Goal: Task Accomplishment & Management: Complete application form

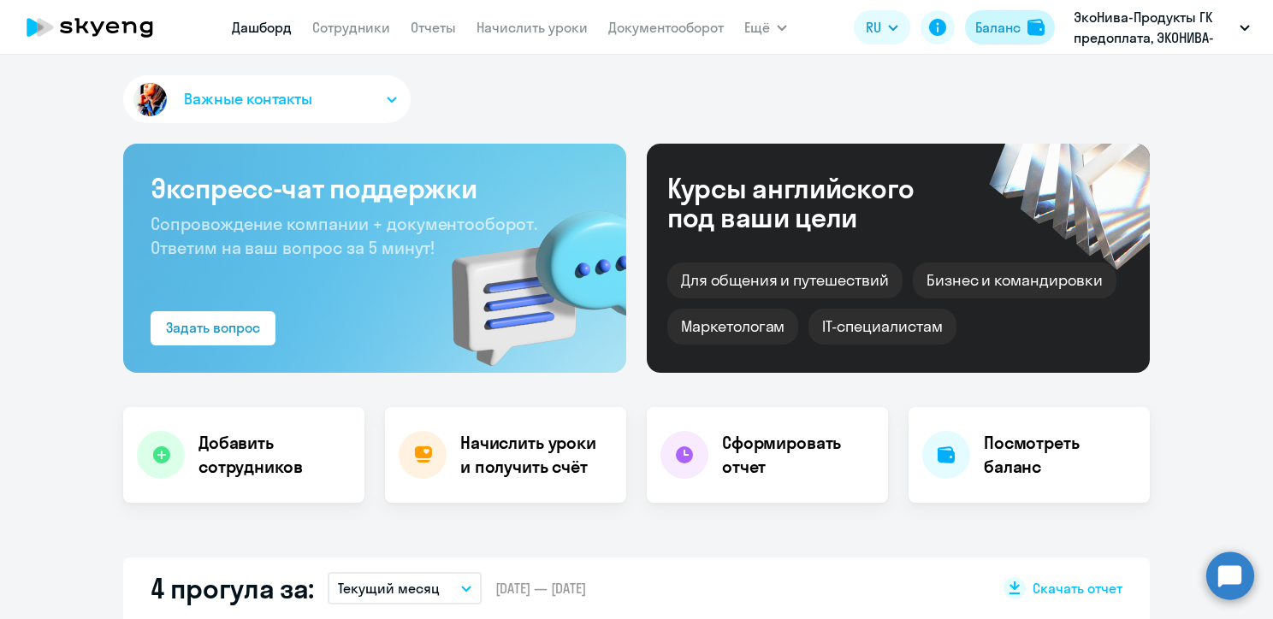
click at [982, 26] on div "Баланс" at bounding box center [997, 27] width 45 height 21
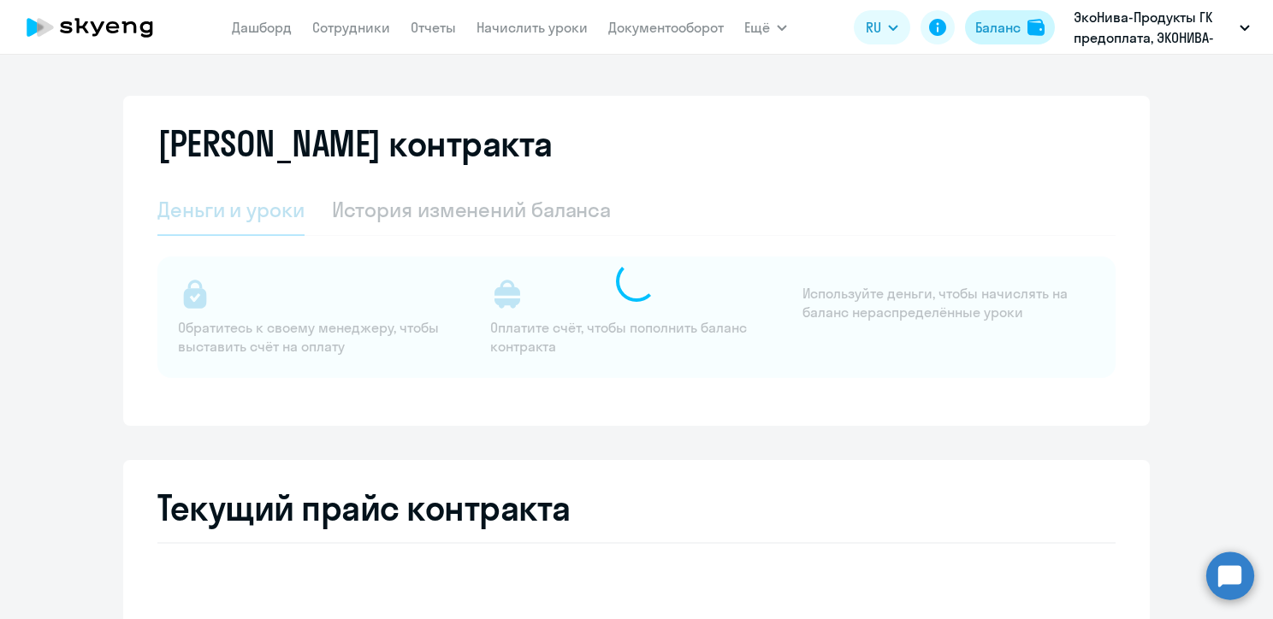
select select "english_adult_not_native_speaker"
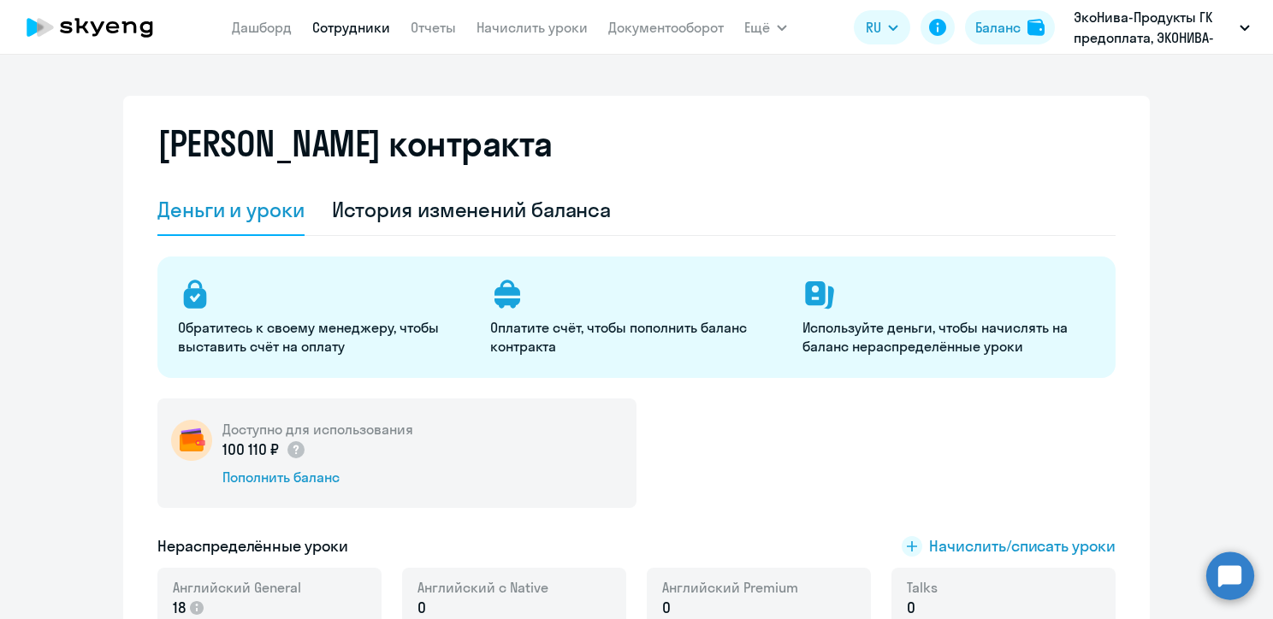
click at [366, 24] on link "Сотрудники" at bounding box center [351, 27] width 78 height 17
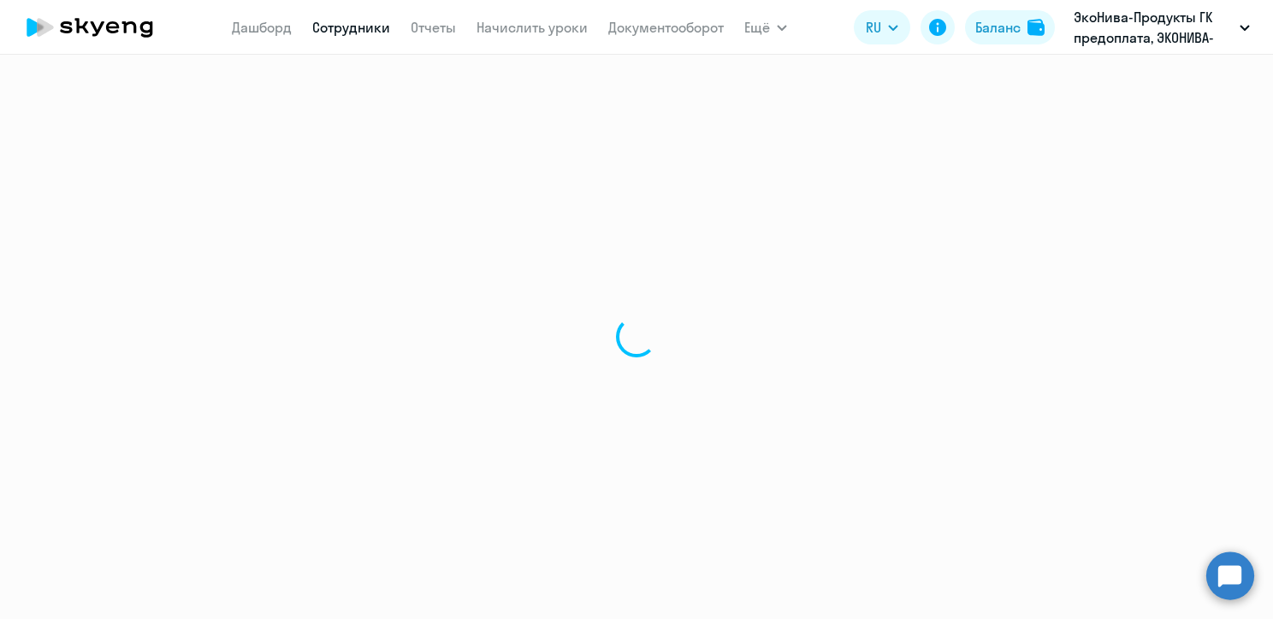
select select "30"
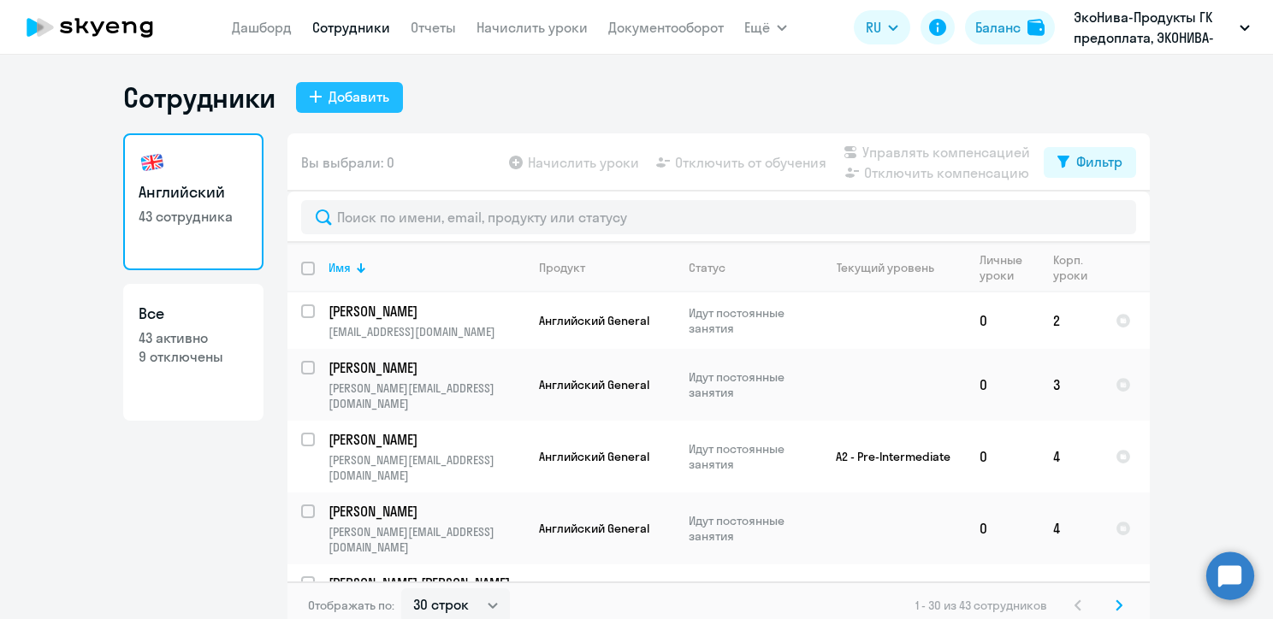
click at [339, 94] on div "Добавить" at bounding box center [358, 96] width 61 height 21
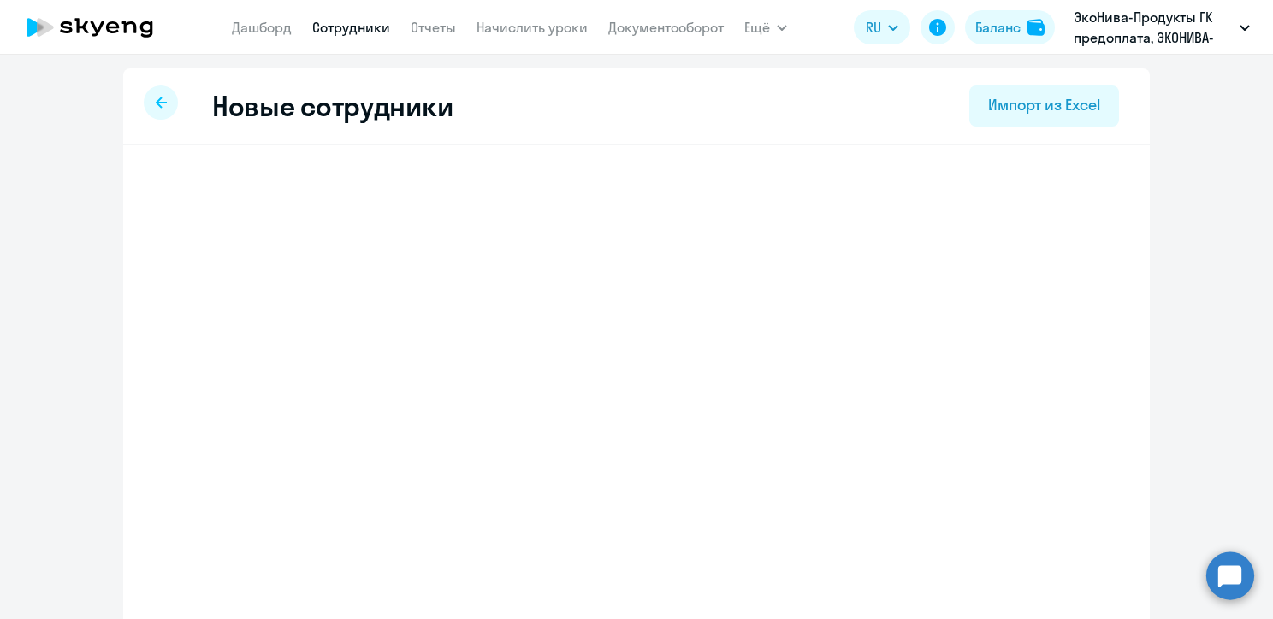
select select "english_adult_not_native_speaker"
select select "3"
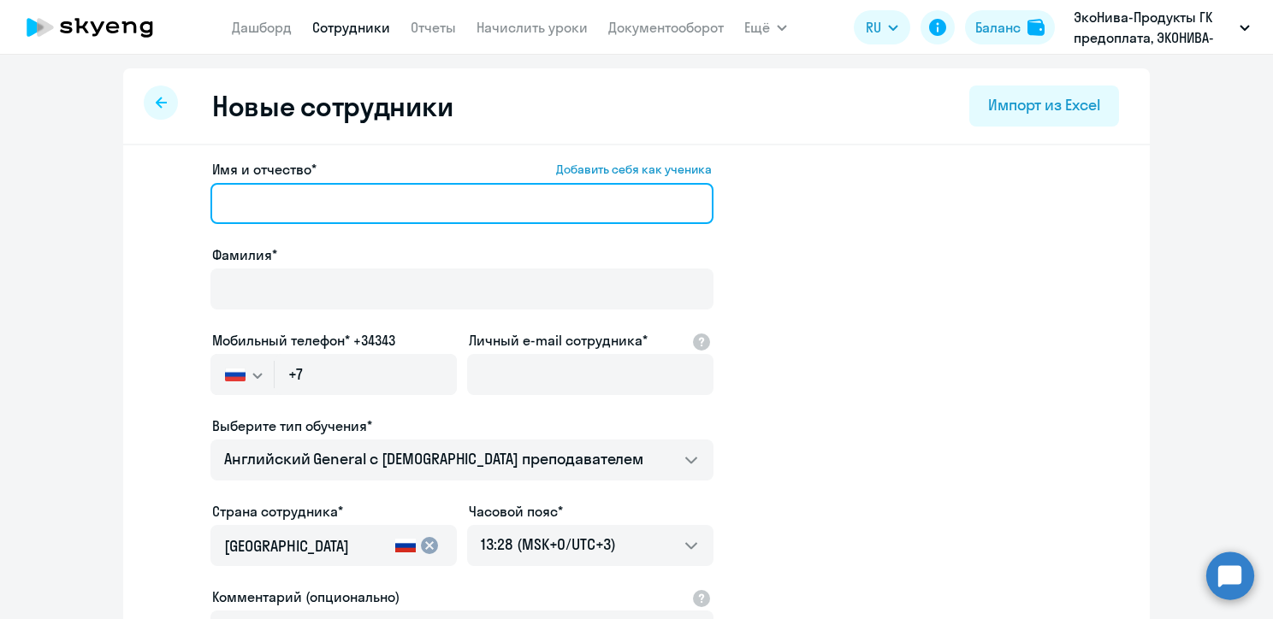
click at [289, 212] on input "Имя и отчество* Добавить себя как ученика" at bounding box center [461, 203] width 503 height 41
paste input "[PERSON_NAME]"
click at [314, 205] on input "[PERSON_NAME]" at bounding box center [461, 203] width 503 height 41
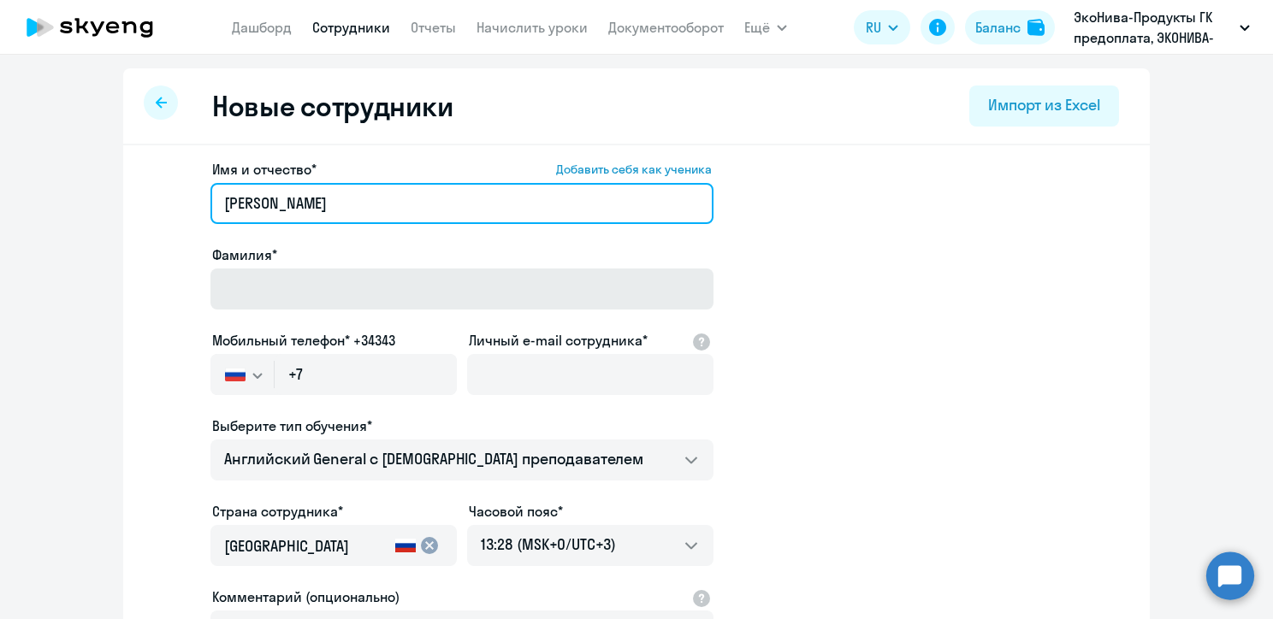
type input "[PERSON_NAME]"
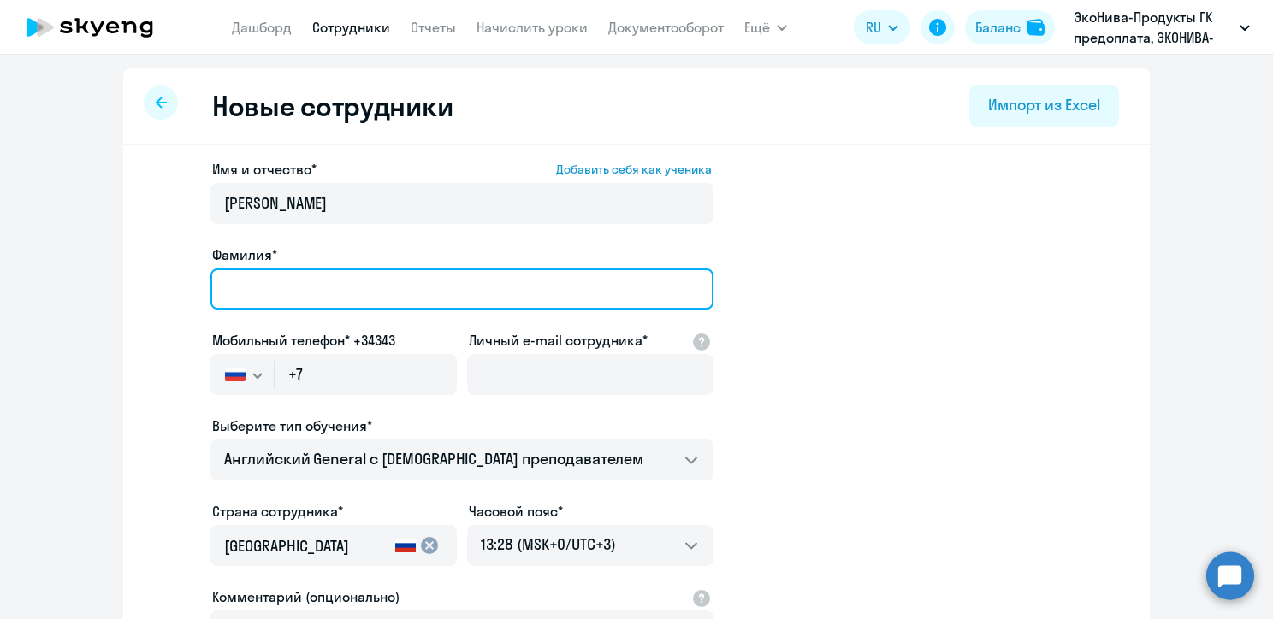
click at [245, 298] on input "Фамилия*" at bounding box center [461, 289] width 503 height 41
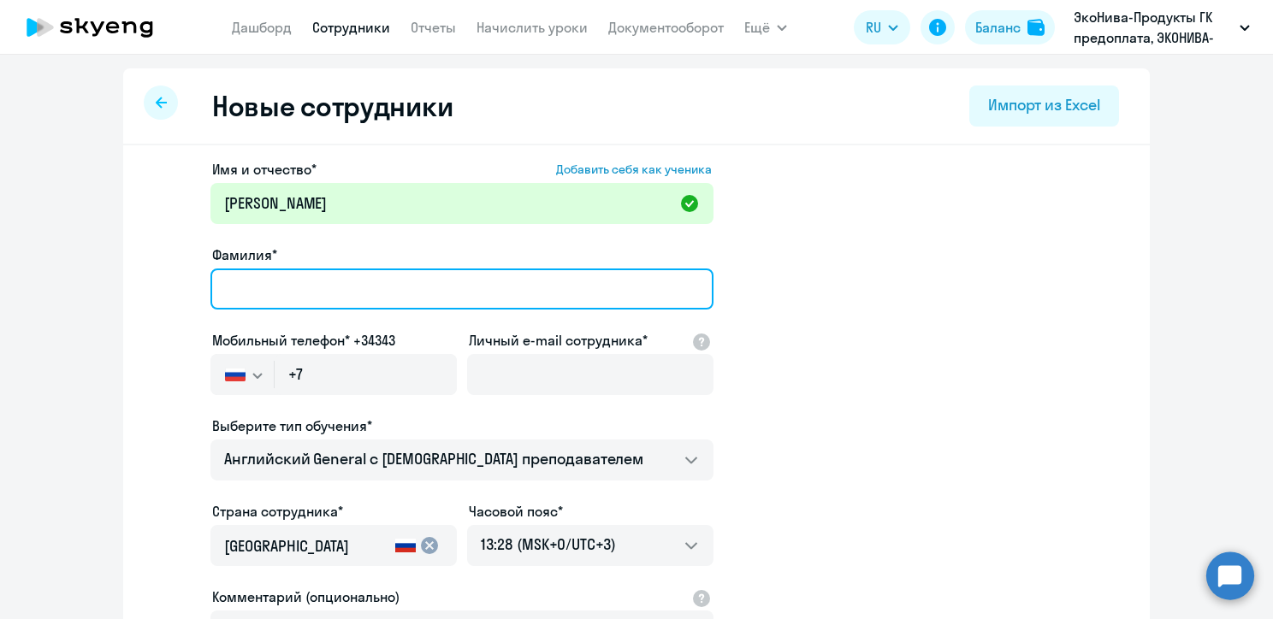
paste input "[PERSON_NAME]"
type input "[PERSON_NAME]"
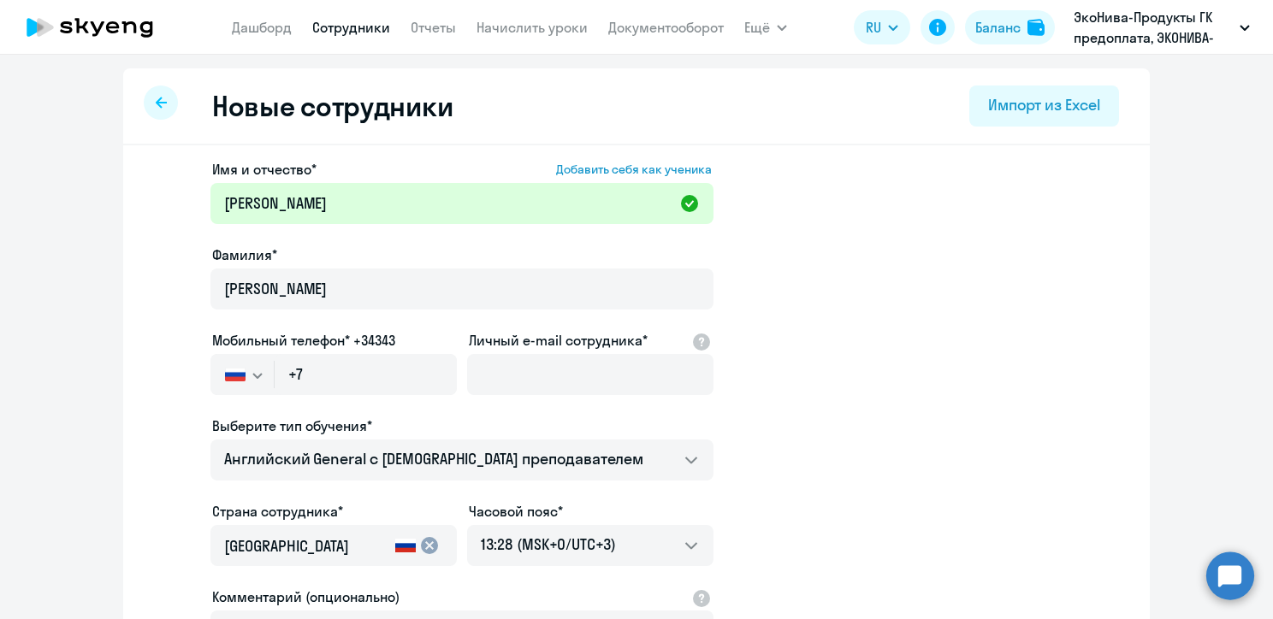
click at [809, 270] on app-new-student-form "Имя и отчество* Добавить себя как ученика [PERSON_NAME]* [PERSON_NAME] телефон*…" at bounding box center [637, 464] width 972 height 610
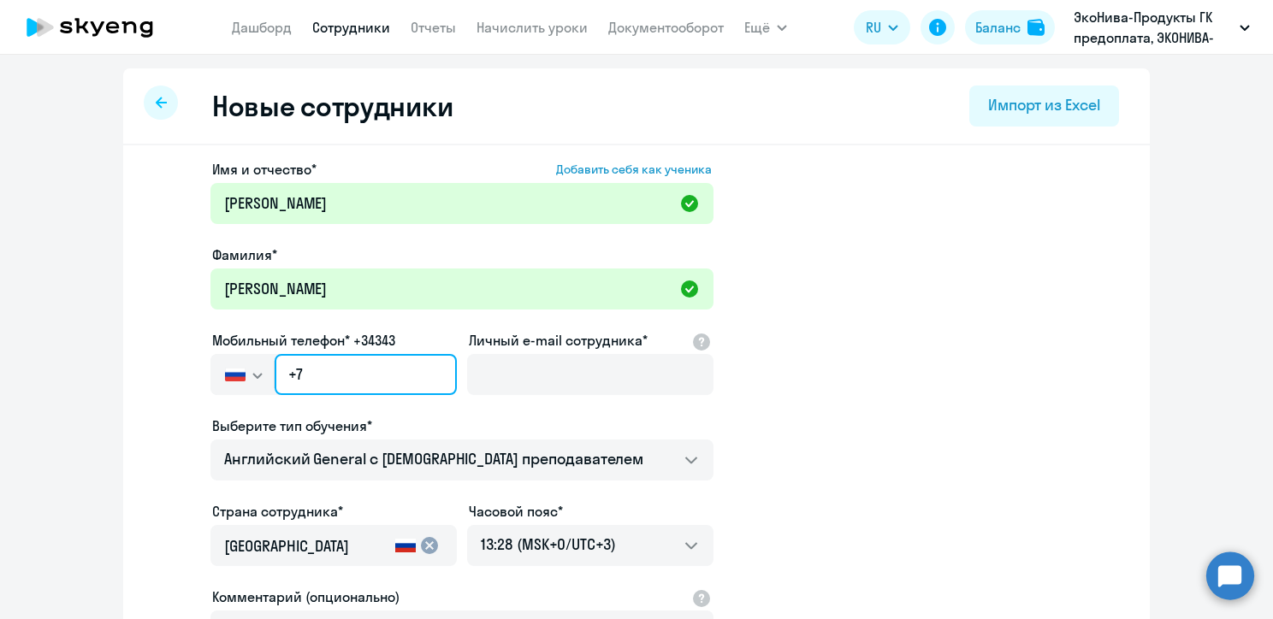
click at [400, 373] on input "+7" at bounding box center [366, 374] width 182 height 41
paste input "[PHONE_NUMBER]"
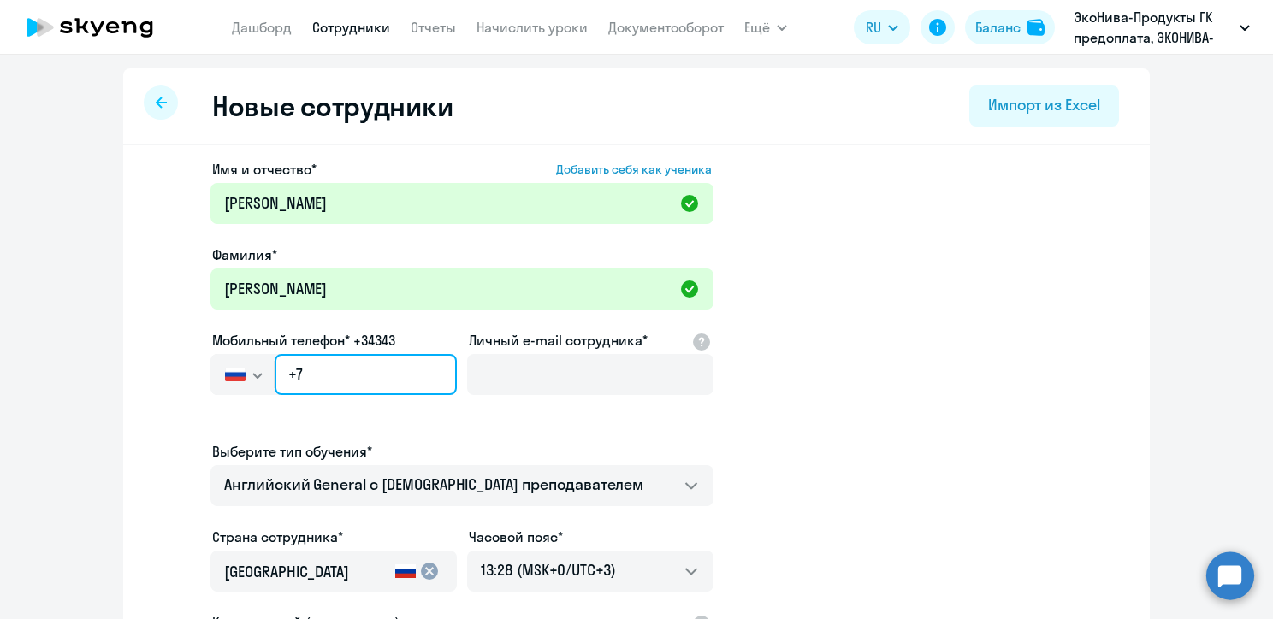
type input "[PHONE_NUMBER]"
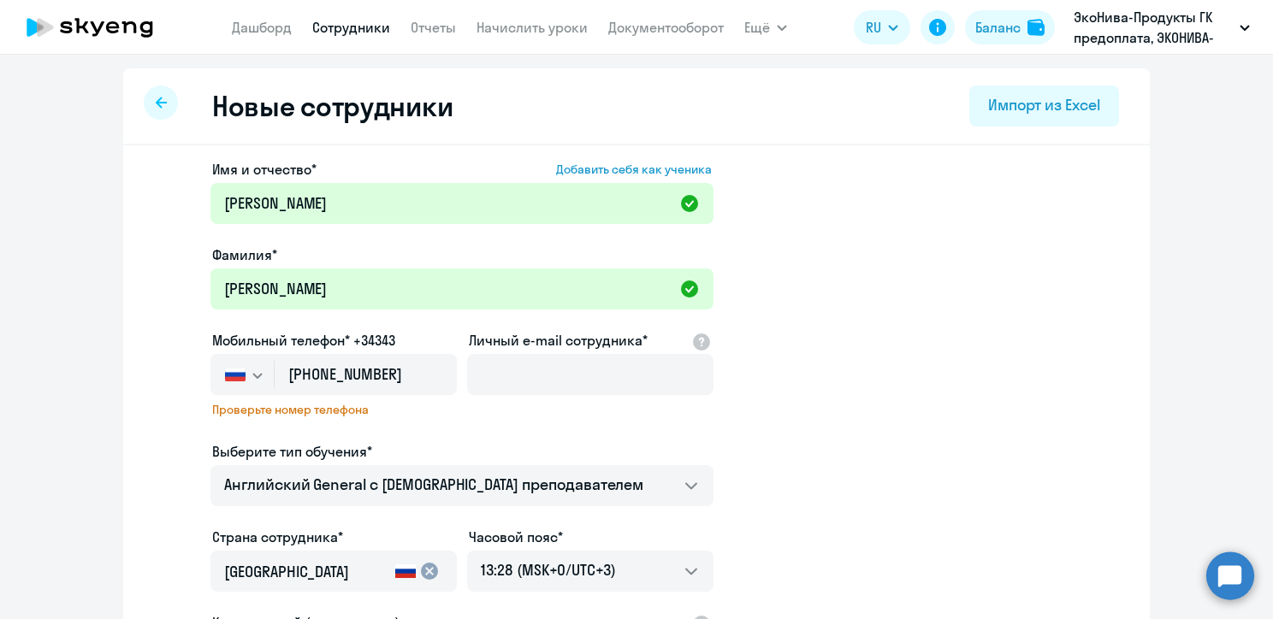
click at [847, 373] on app-new-student-form "Имя и отчество* Добавить себя как ученика [PERSON_NAME]* [PERSON_NAME] телефон*…" at bounding box center [637, 476] width 972 height 635
click at [411, 374] on input "[PHONE_NUMBER]" at bounding box center [366, 374] width 182 height 41
click at [424, 375] on use at bounding box center [433, 374] width 18 height 16
click at [588, 456] on div "Выберите тип обучения*" at bounding box center [461, 451] width 503 height 21
click at [510, 374] on input "Личный e-mail сотрудника*" at bounding box center [590, 374] width 246 height 41
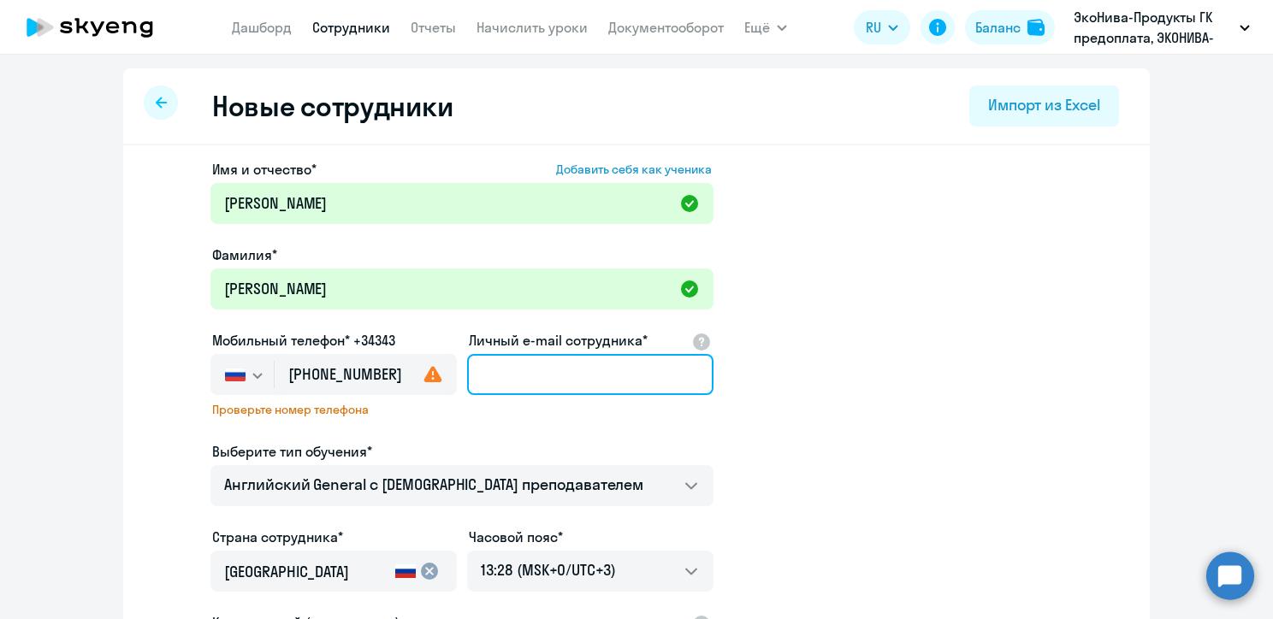
paste input "[EMAIL_ADDRESS][DOMAIN_NAME]>"
type input "[EMAIL_ADDRESS][DOMAIN_NAME]"
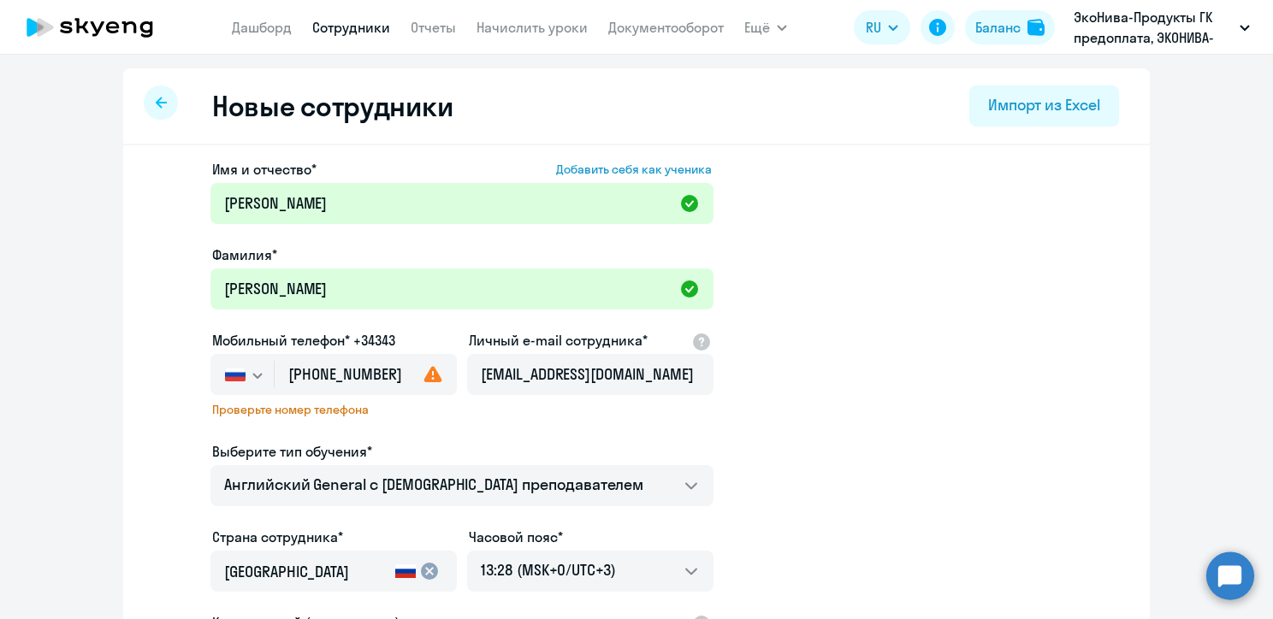
scroll to position [0, 0]
click at [509, 458] on div "Выберите тип обучения*" at bounding box center [461, 451] width 503 height 21
click at [422, 366] on icon at bounding box center [432, 374] width 21 height 21
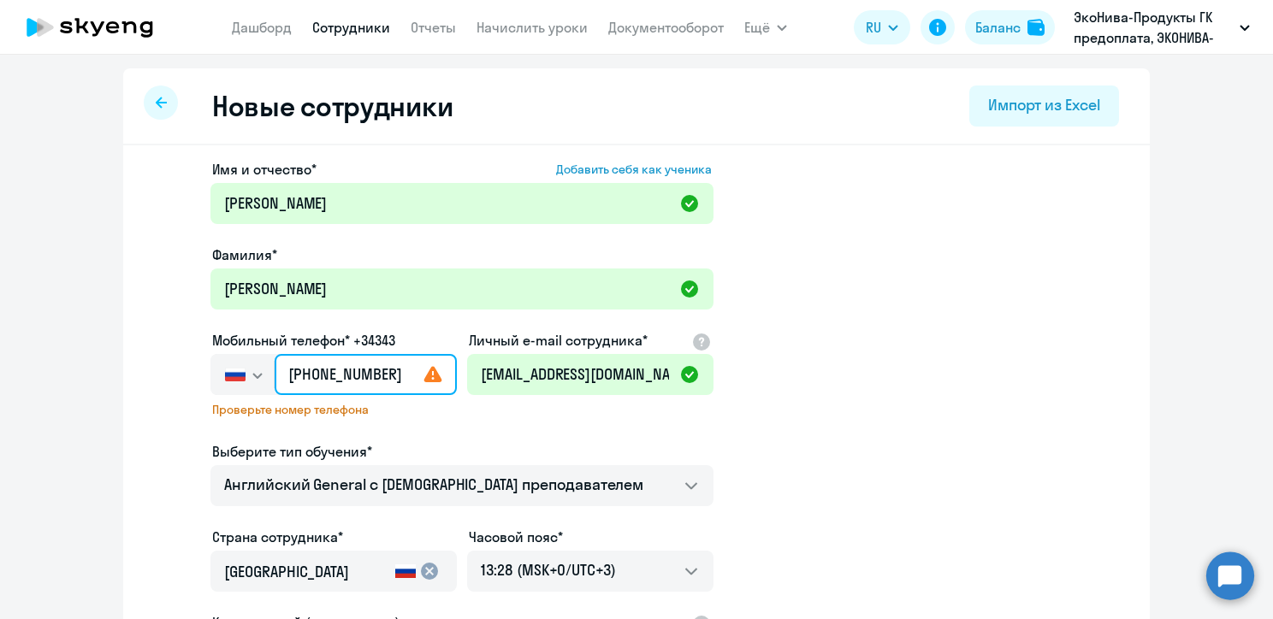
click at [300, 369] on input "[PHONE_NUMBER]" at bounding box center [366, 374] width 182 height 41
click at [403, 371] on input "[PHONE_NUMBER]" at bounding box center [366, 374] width 182 height 41
click at [369, 374] on input "[PHONE_NUMBER]" at bounding box center [366, 374] width 182 height 41
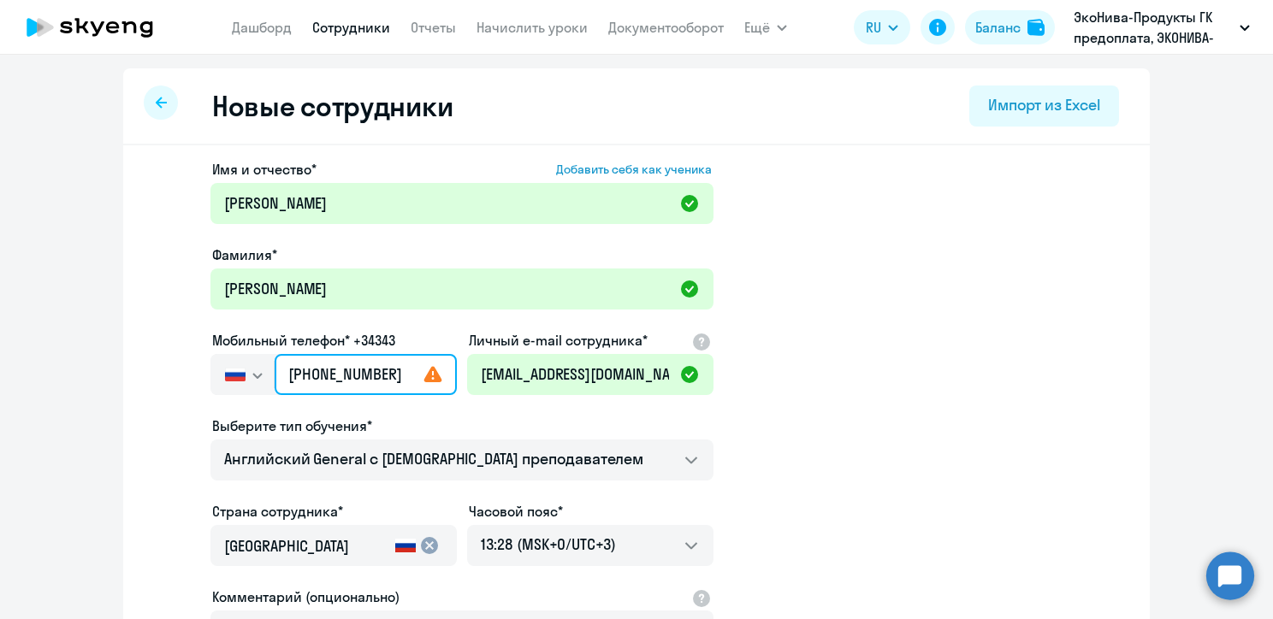
type input "[PHONE_NUMBER]"
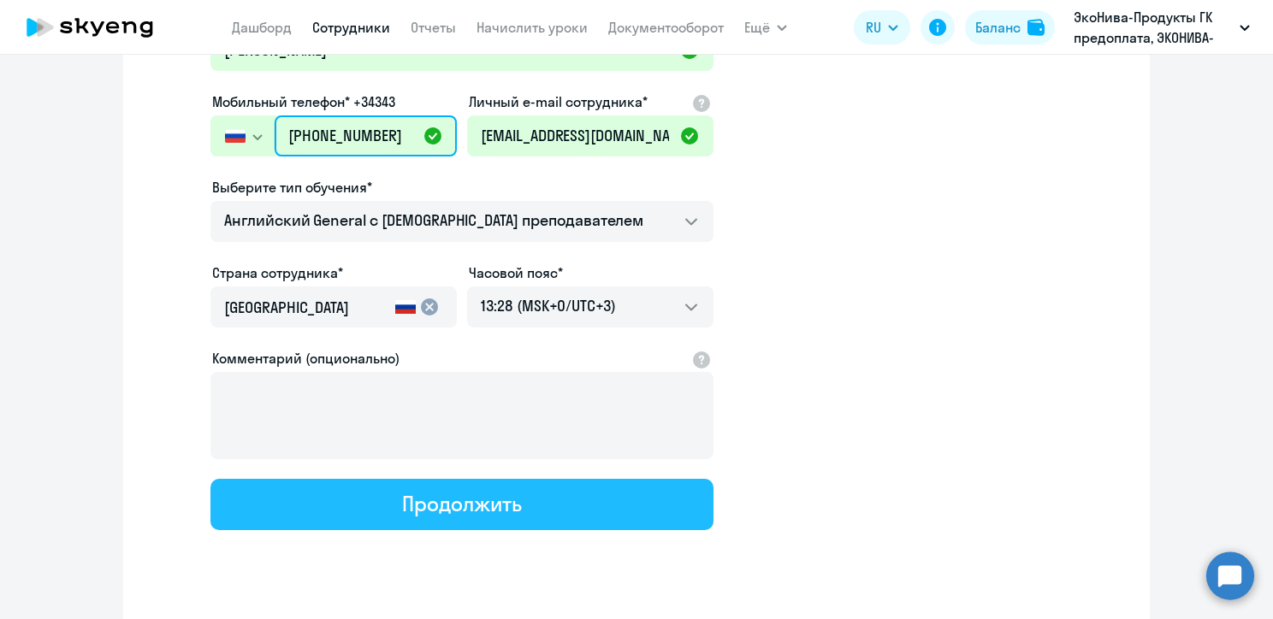
scroll to position [275, 0]
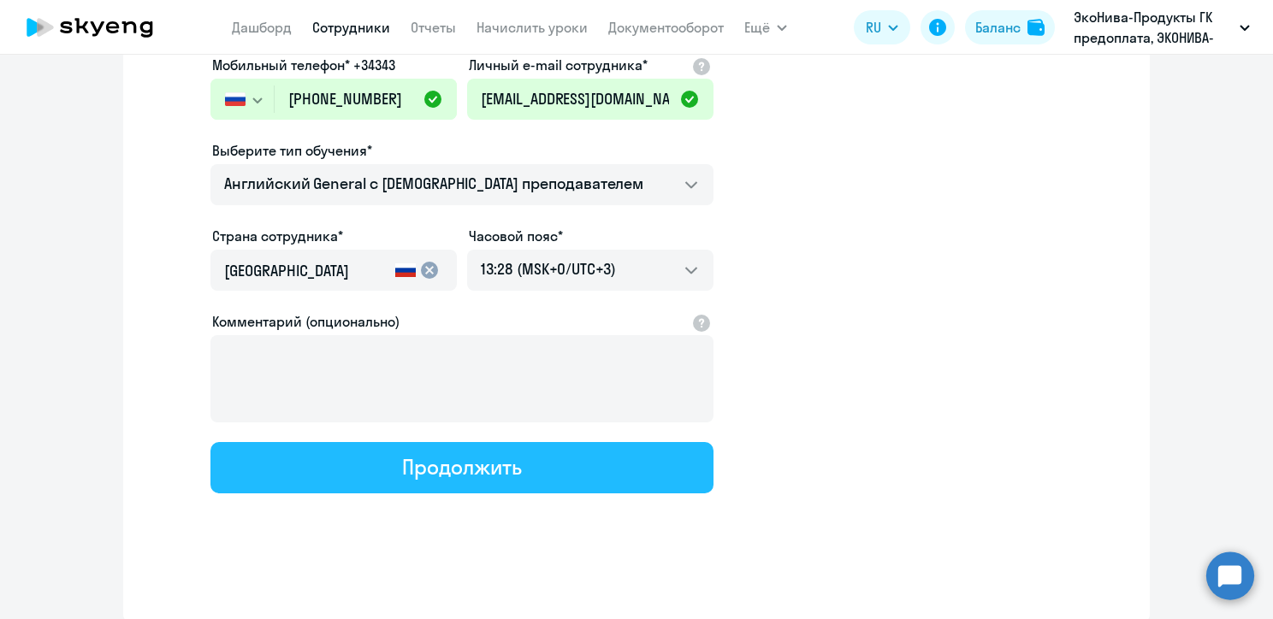
click at [442, 469] on div "Продолжить" at bounding box center [461, 466] width 119 height 27
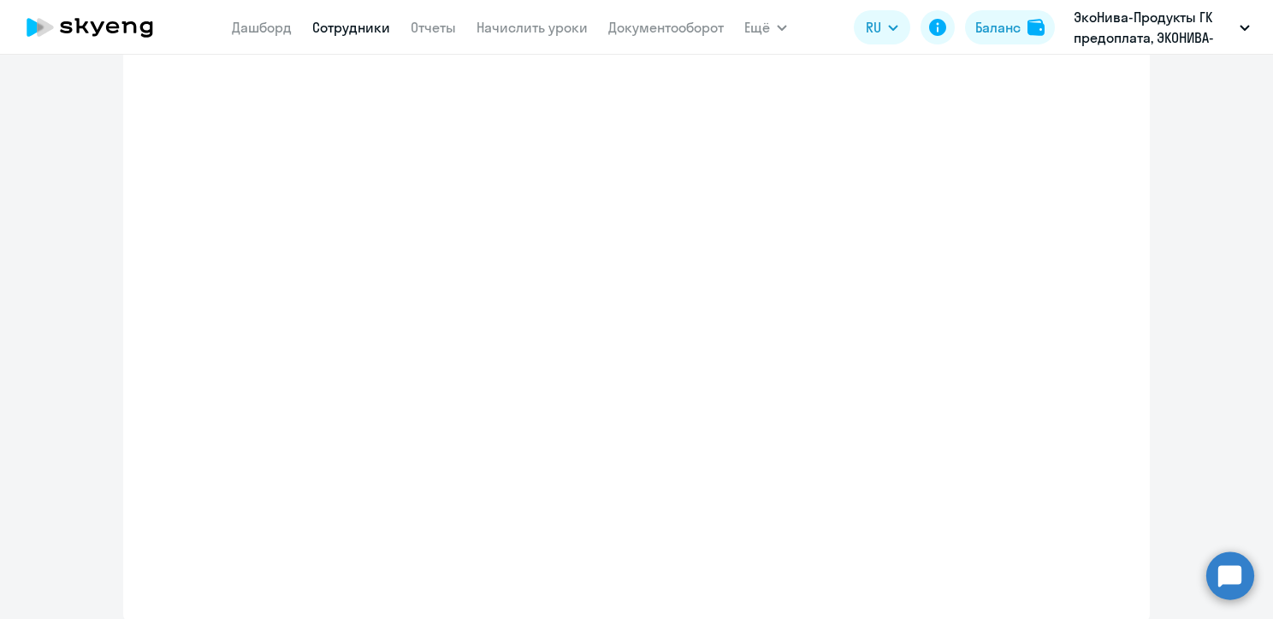
scroll to position [373, 0]
select select "english_adult_not_native_speaker"
select select "3"
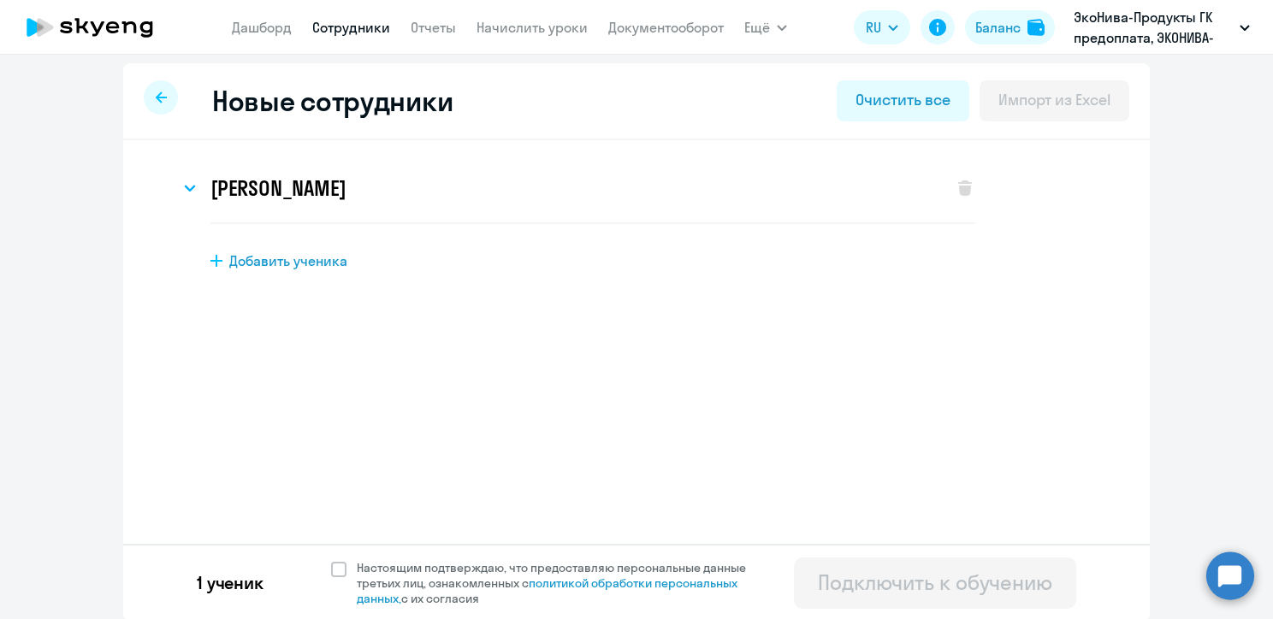
scroll to position [7, 0]
click at [331, 564] on span at bounding box center [338, 567] width 15 height 15
click at [330, 558] on input "Настоящим подтверждаю, что предоставляю персональные данные третьих лиц, ознако…" at bounding box center [330, 558] width 1 height 1
checkbox input "true"
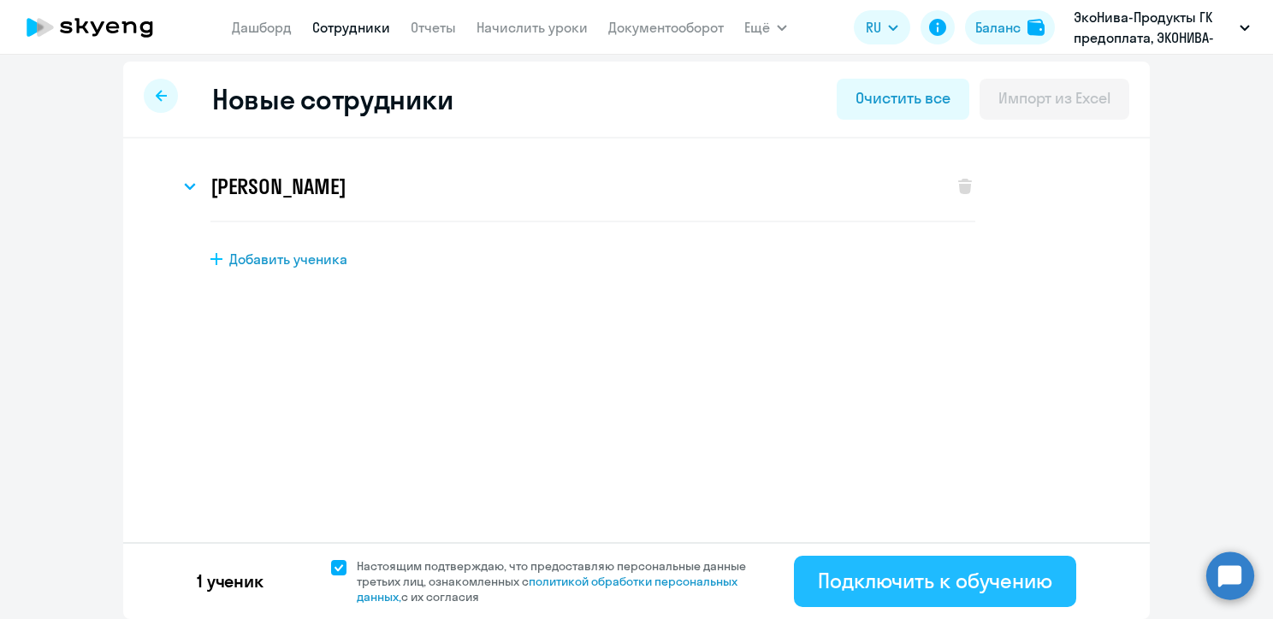
click at [995, 581] on div "Подключить к обучению" at bounding box center [935, 580] width 234 height 27
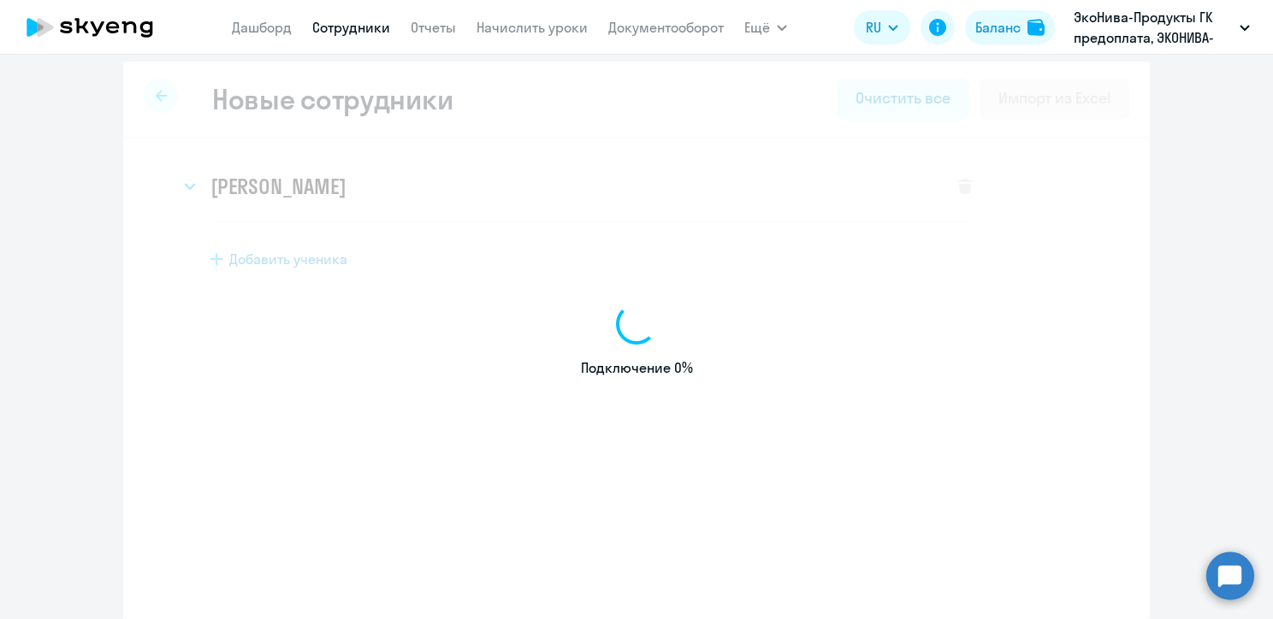
select select "english_adult_not_native_speaker"
select select "3"
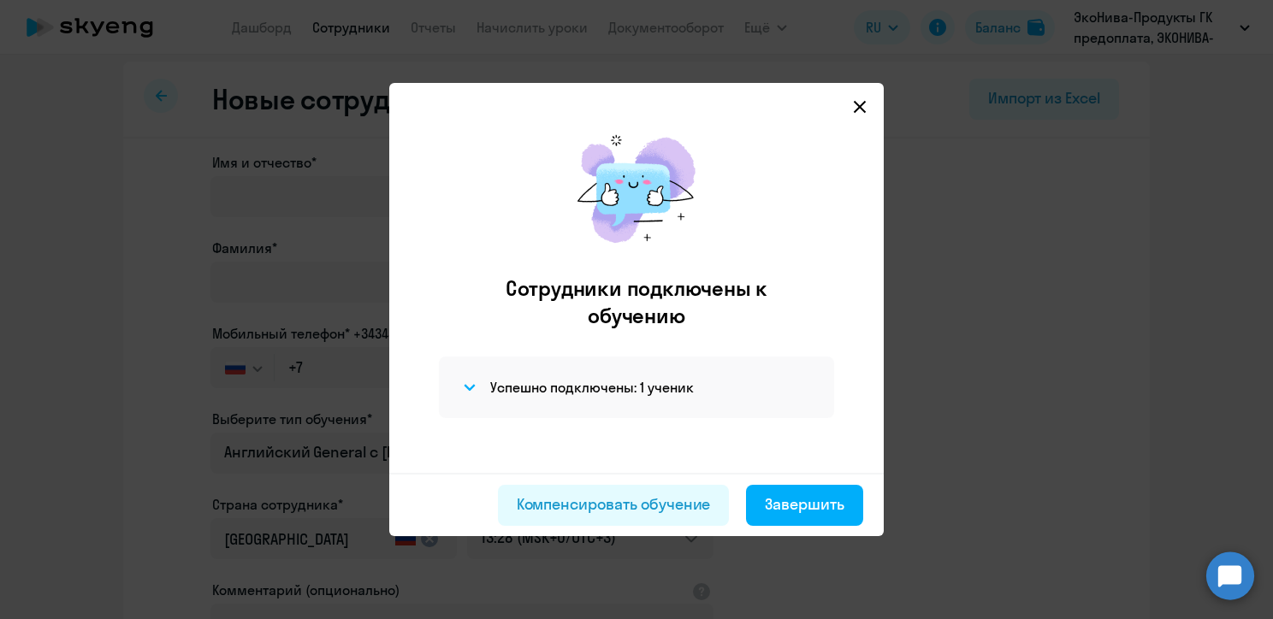
click at [863, 108] on icon at bounding box center [860, 107] width 14 height 14
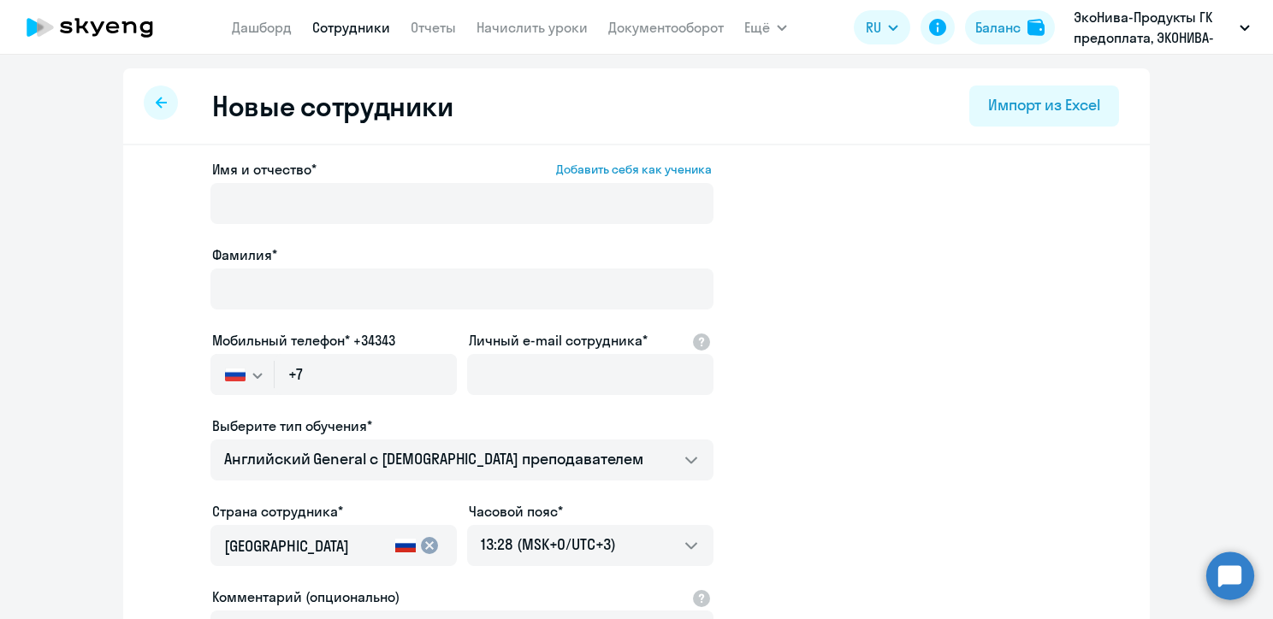
select select "30"
